Goal: Check status: Check status

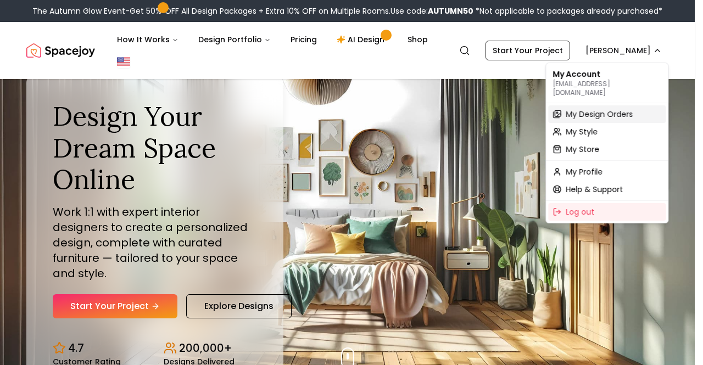
click at [603, 109] on span "My Design Orders" at bounding box center [599, 114] width 67 height 11
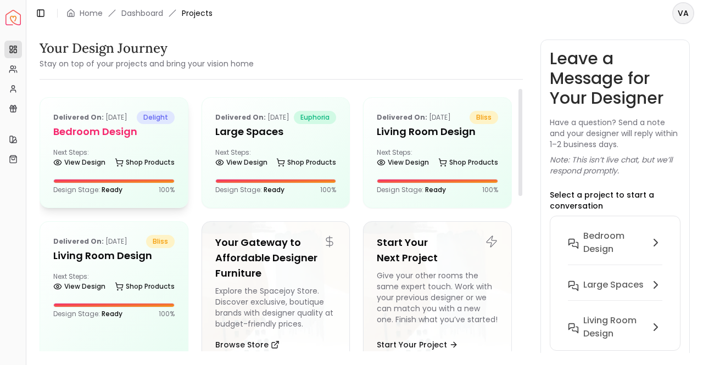
click at [93, 140] on h5 "Bedroom Design" at bounding box center [113, 131] width 121 height 15
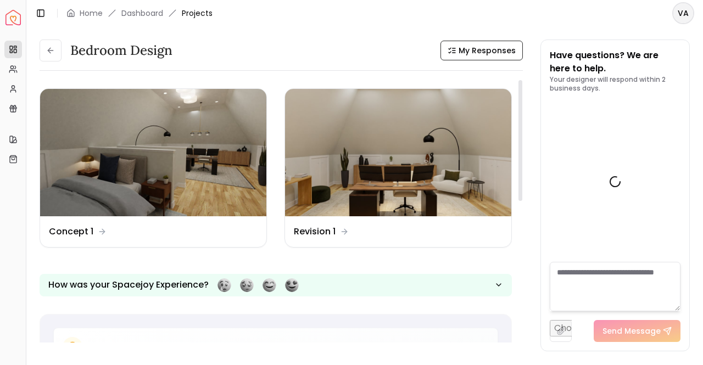
scroll to position [9059, 0]
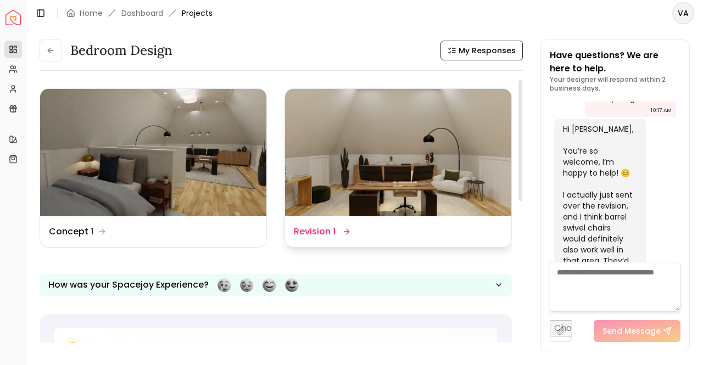
click at [396, 154] on img at bounding box center [398, 152] width 226 height 127
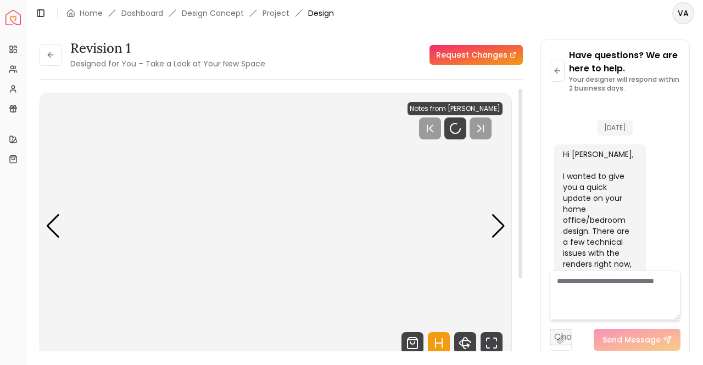
scroll to position [9050, 0]
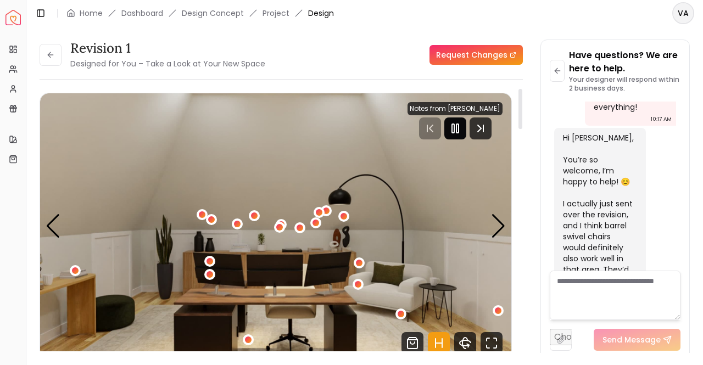
click at [449, 129] on icon "Pause" at bounding box center [455, 128] width 13 height 13
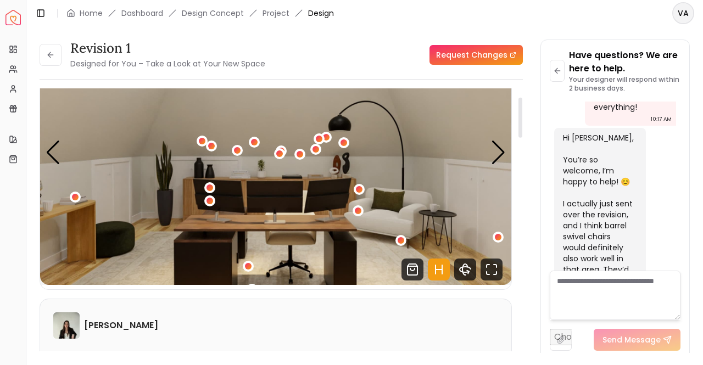
scroll to position [57, 0]
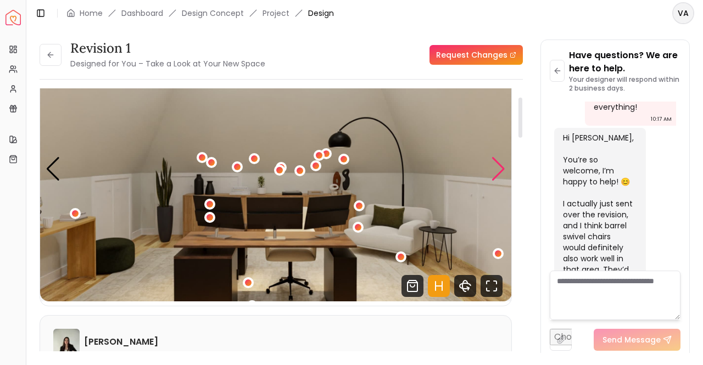
click at [505, 162] on div "Next slide" at bounding box center [498, 169] width 15 height 24
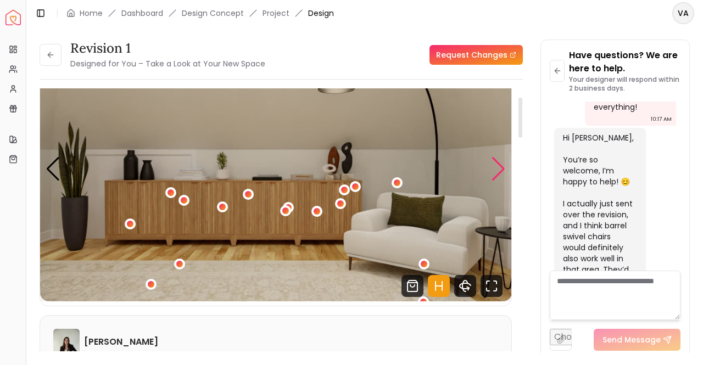
click at [505, 162] on div "Next slide" at bounding box center [498, 169] width 15 height 24
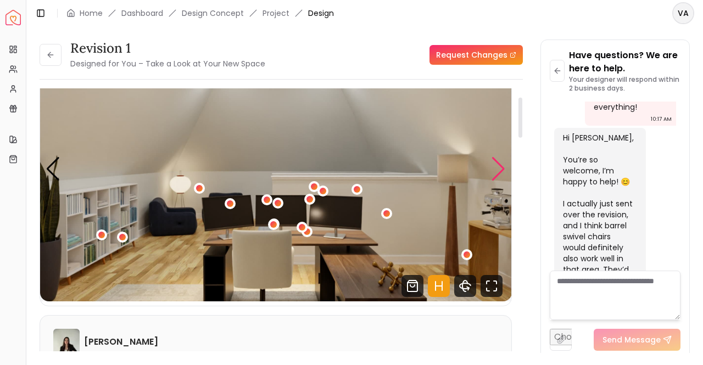
click at [505, 162] on div "Next slide" at bounding box center [498, 169] width 15 height 24
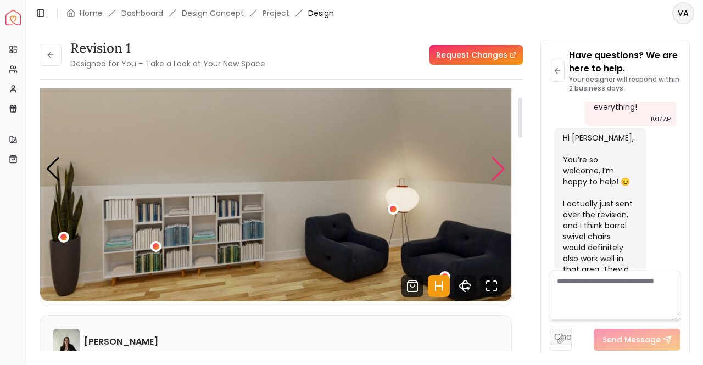
click at [505, 162] on div "Next slide" at bounding box center [498, 169] width 15 height 24
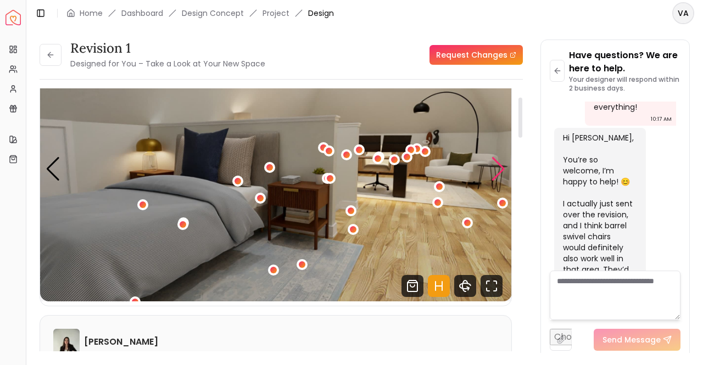
click at [505, 162] on div "Next slide" at bounding box center [498, 169] width 15 height 24
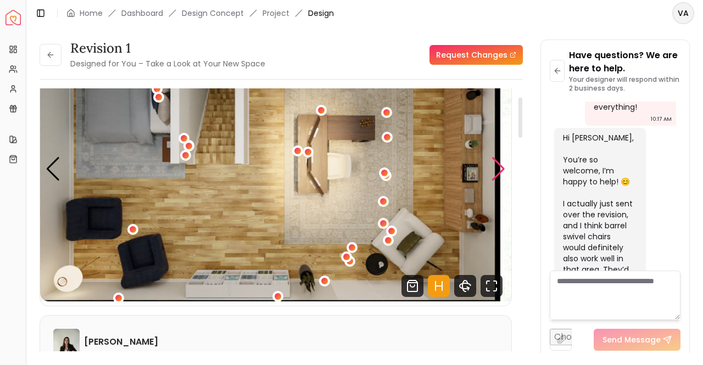
click at [505, 162] on div "Next slide" at bounding box center [498, 169] width 15 height 24
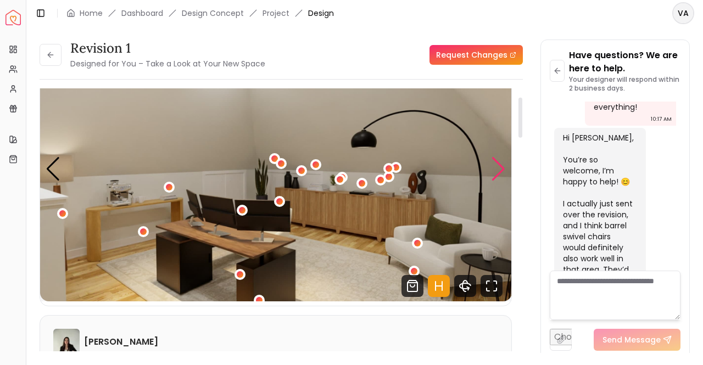
click at [505, 162] on div "Next slide" at bounding box center [498, 169] width 15 height 24
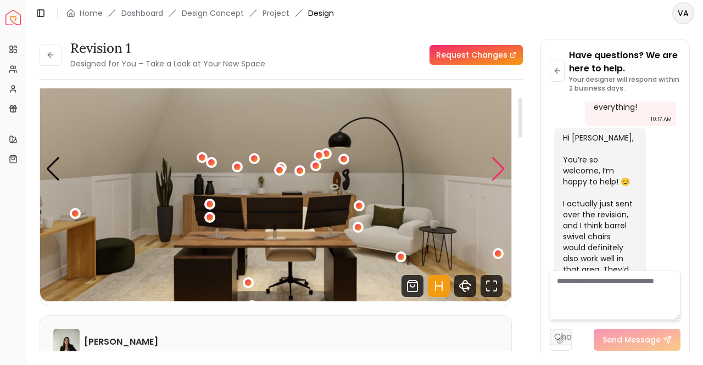
click at [505, 162] on div "Next slide" at bounding box center [498, 169] width 15 height 24
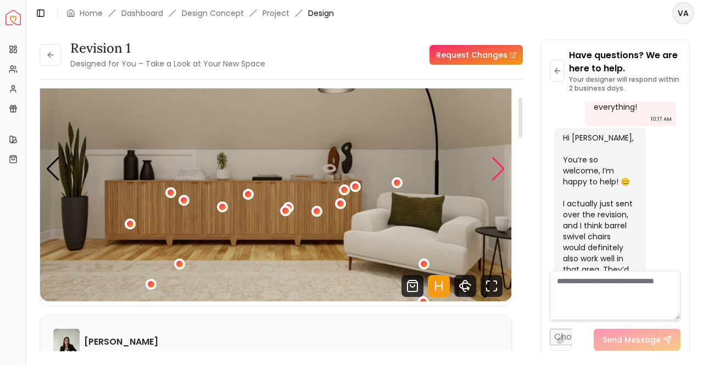
click at [505, 162] on div "Next slide" at bounding box center [498, 169] width 15 height 24
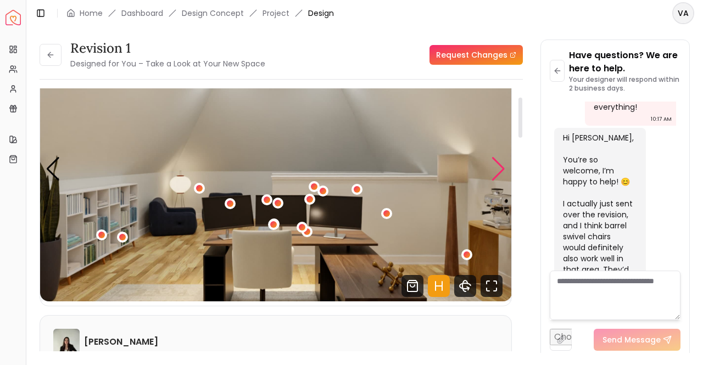
click at [505, 162] on div "Next slide" at bounding box center [498, 169] width 15 height 24
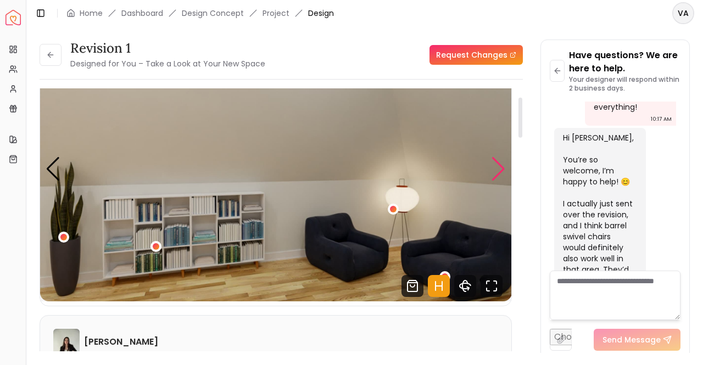
click at [505, 162] on div "Next slide" at bounding box center [498, 169] width 15 height 24
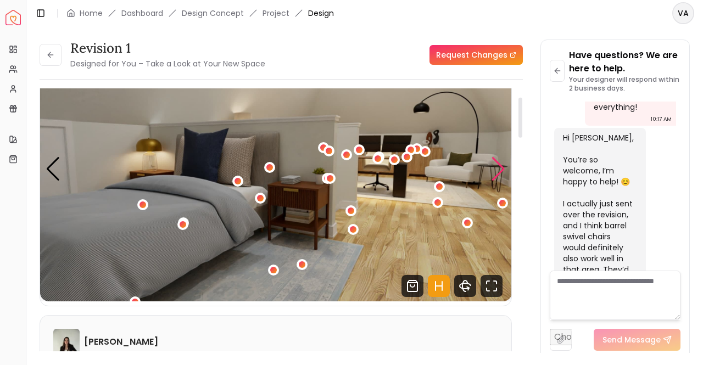
click at [505, 162] on div "Next slide" at bounding box center [498, 169] width 15 height 24
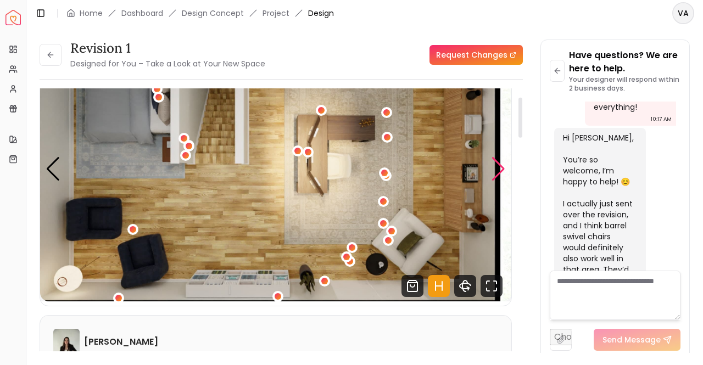
click at [505, 162] on div "Next slide" at bounding box center [498, 169] width 15 height 24
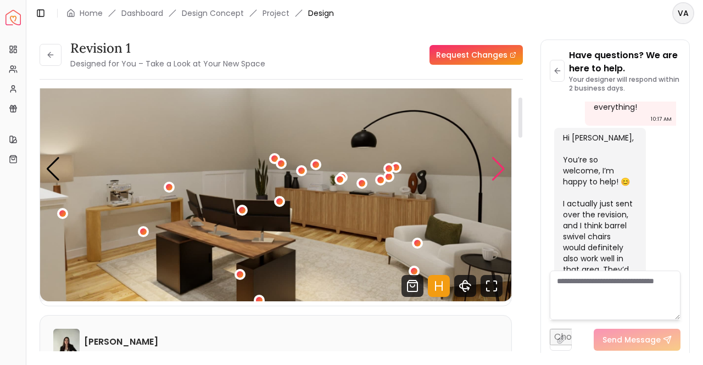
click at [505, 162] on div "Next slide" at bounding box center [498, 169] width 15 height 24
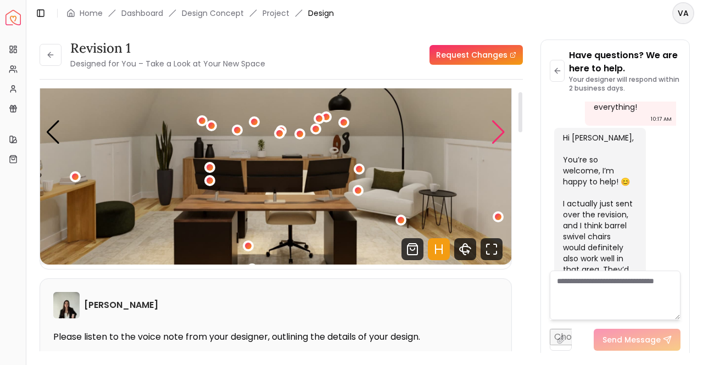
scroll to position [7, 0]
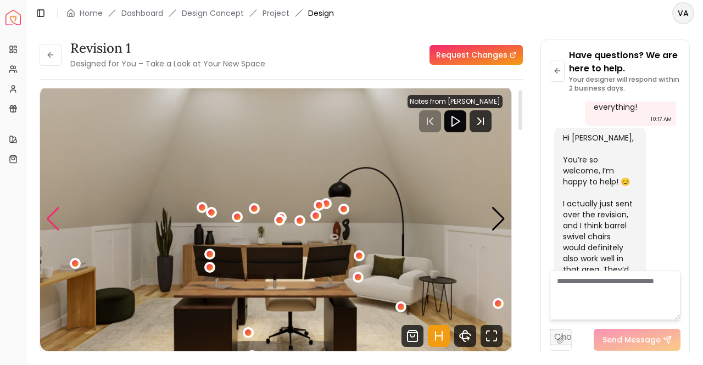
click at [51, 210] on div "Previous slide" at bounding box center [53, 219] width 15 height 24
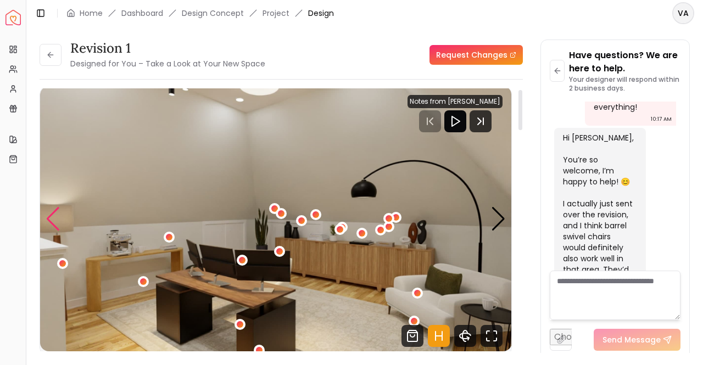
click at [51, 210] on div "Previous slide" at bounding box center [53, 219] width 15 height 24
